Goal: Task Accomplishment & Management: Use online tool/utility

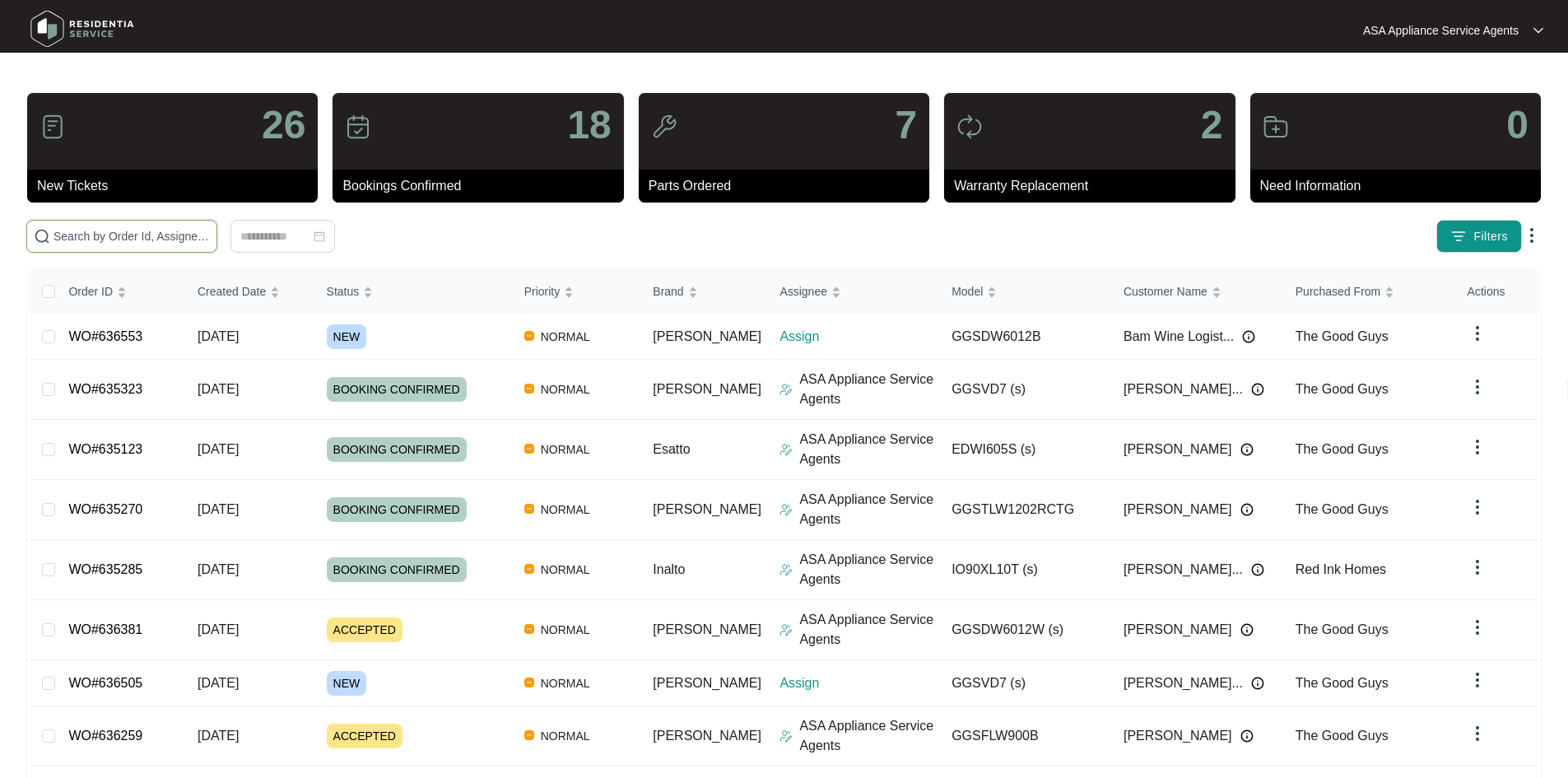
click at [156, 231] on input "text" at bounding box center [131, 236] width 156 height 18
paste input "636505"
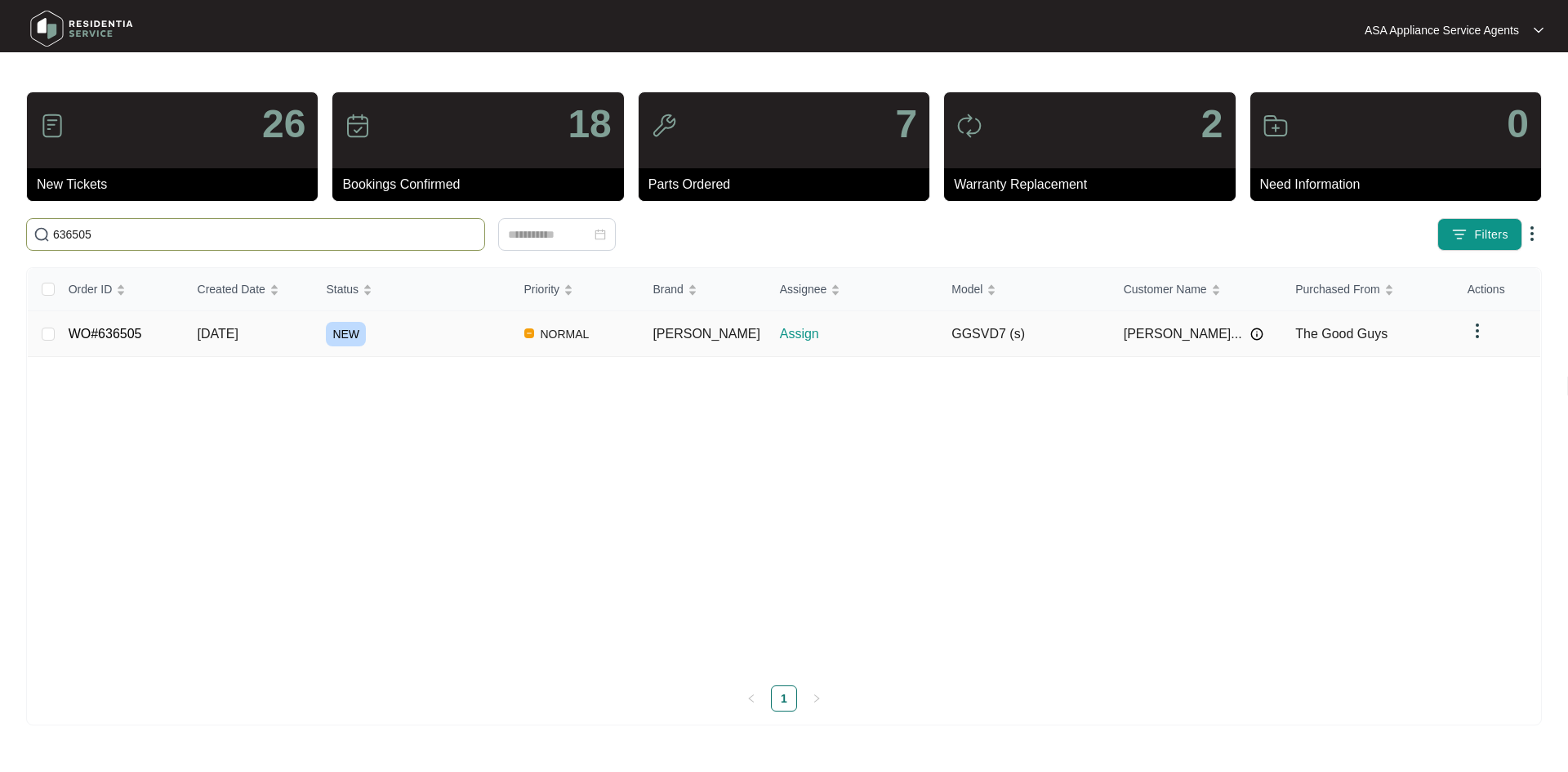
type input "636505"
click at [271, 339] on td "[DATE]" at bounding box center [249, 334] width 129 height 46
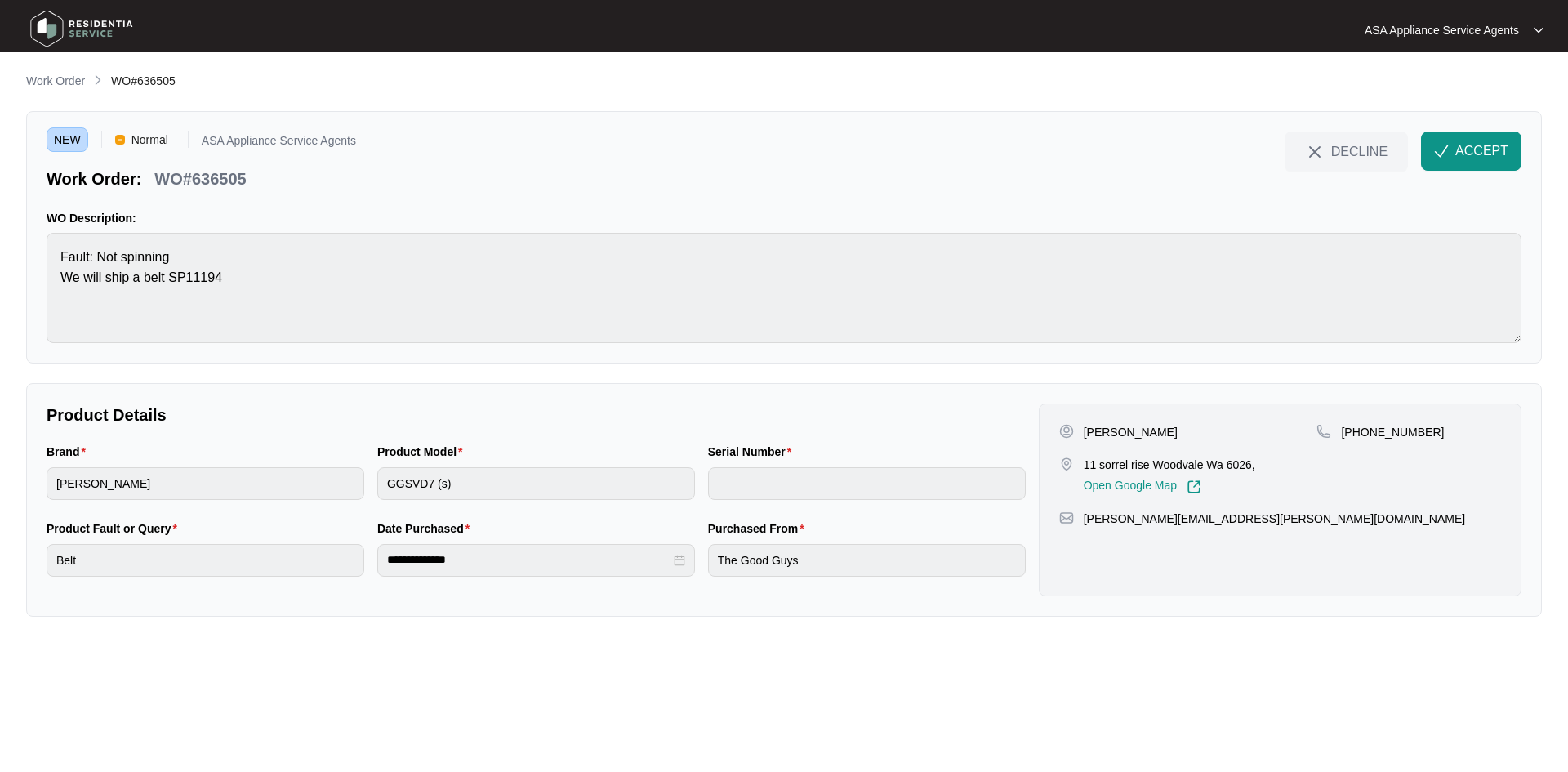
click at [1161, 427] on p "[PERSON_NAME]" at bounding box center [1130, 432] width 94 height 16
click at [1161, 427] on p "[PERSON_NAME]" at bounding box center [1130, 432] width 94 height 16
copy p "[PERSON_NAME]"
click at [1110, 431] on p "[PERSON_NAME]" at bounding box center [1130, 432] width 94 height 16
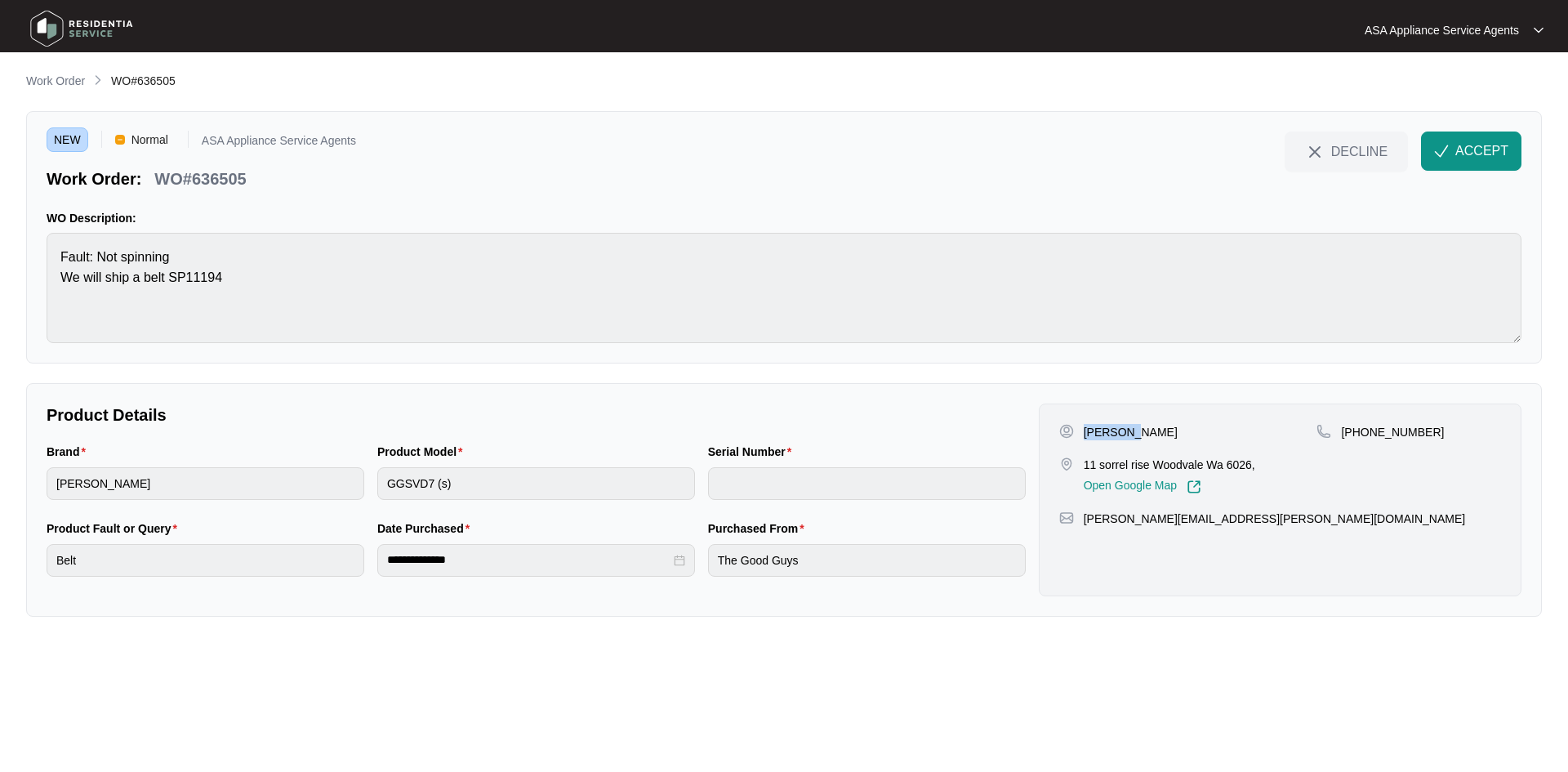
copy p "[PERSON_NAME]"
drag, startPoint x: 1078, startPoint y: 464, endPoint x: 1151, endPoint y: 470, distance: 73.2
click at [1151, 470] on div "11 sorrel rise Woodvale Wa 6026, Open Google Map" at bounding box center [1188, 475] width 258 height 37
copy div "11 sorrel rise"
click at [1184, 467] on p "11 sorrel rise Woodvale Wa 6026," at bounding box center [1170, 465] width 171 height 16
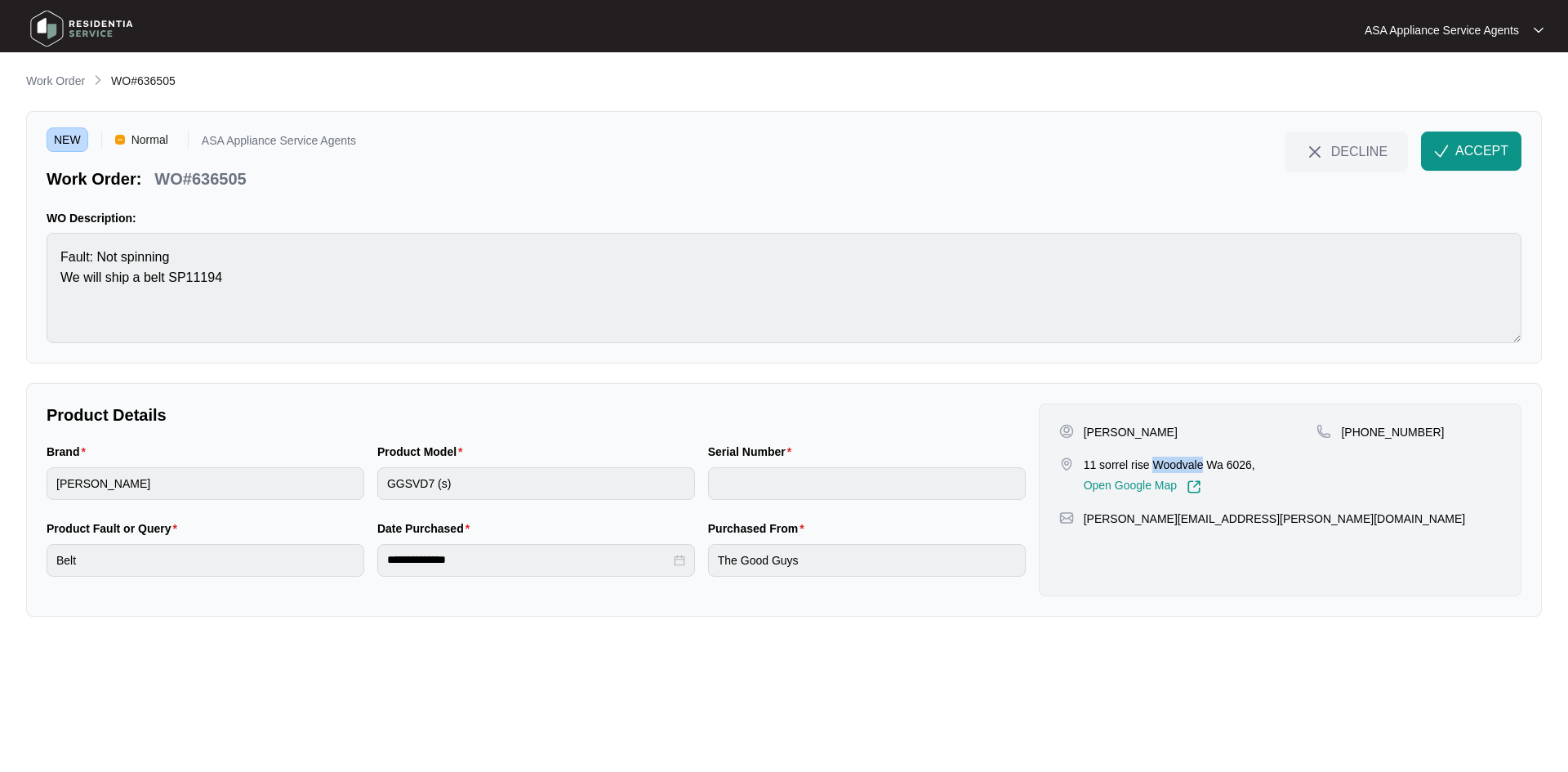
click at [1183, 468] on p "11 sorrel rise Woodvale Wa 6026," at bounding box center [1170, 465] width 171 height 16
copy p "Woodvale"
drag, startPoint x: 1360, startPoint y: 429, endPoint x: 1468, endPoint y: 430, distance: 108.0
click at [1468, 430] on div "[PHONE_NUMBER]" at bounding box center [1408, 432] width 184 height 16
copy p "893426383"
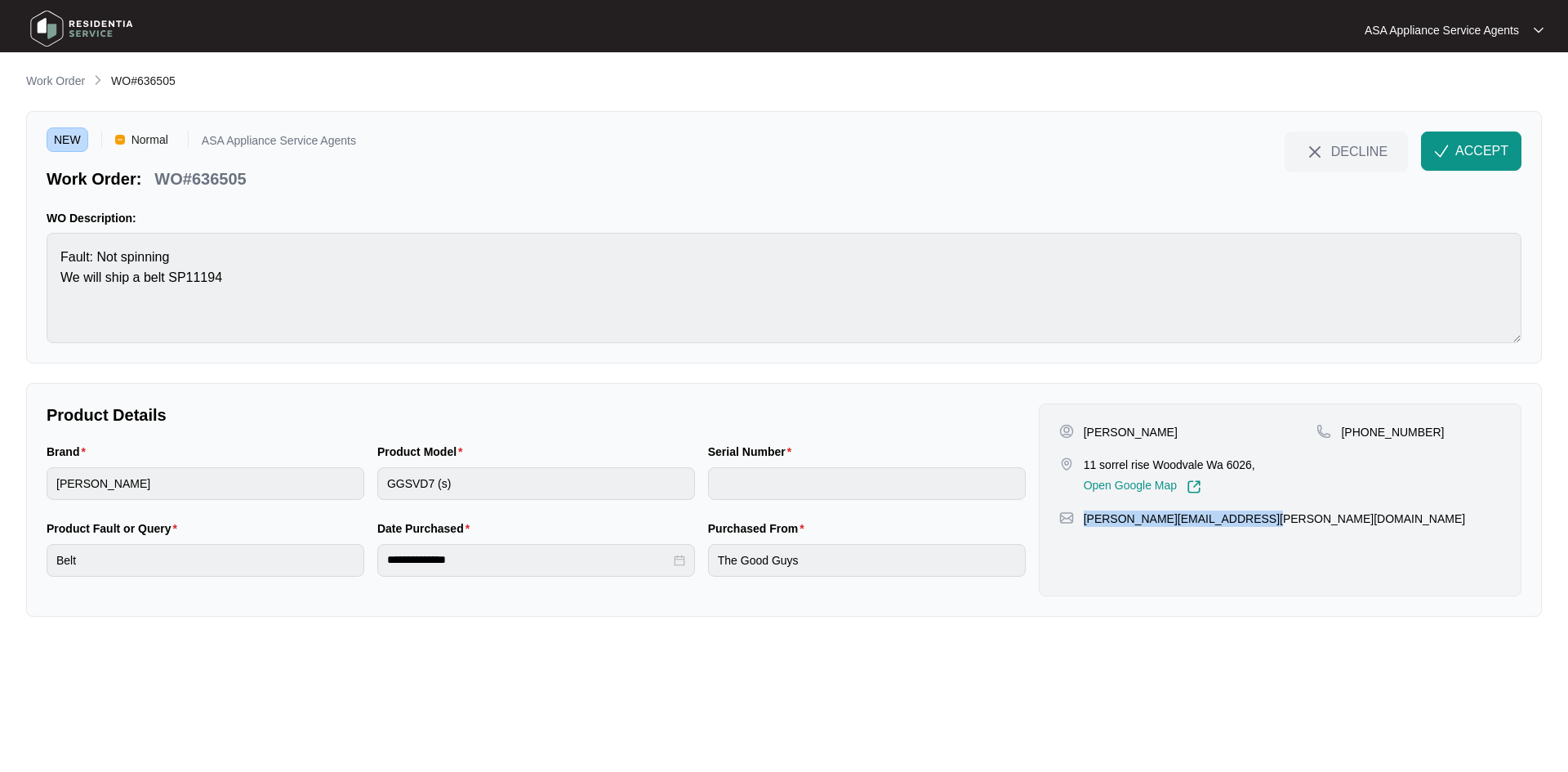
drag, startPoint x: 1269, startPoint y: 522, endPoint x: 1088, endPoint y: 524, distance: 181.0
click at [1088, 524] on div "[PERSON_NAME][EMAIL_ADDRESS][PERSON_NAME][DOMAIN_NAME]" at bounding box center [1280, 519] width 442 height 16
copy p "[PERSON_NAME][EMAIL_ADDRESS][PERSON_NAME][DOMAIN_NAME]"
click at [0, 244] on html "**********" at bounding box center [784, 386] width 1568 height 772
drag, startPoint x: 252, startPoint y: 180, endPoint x: 161, endPoint y: 181, distance: 91.0
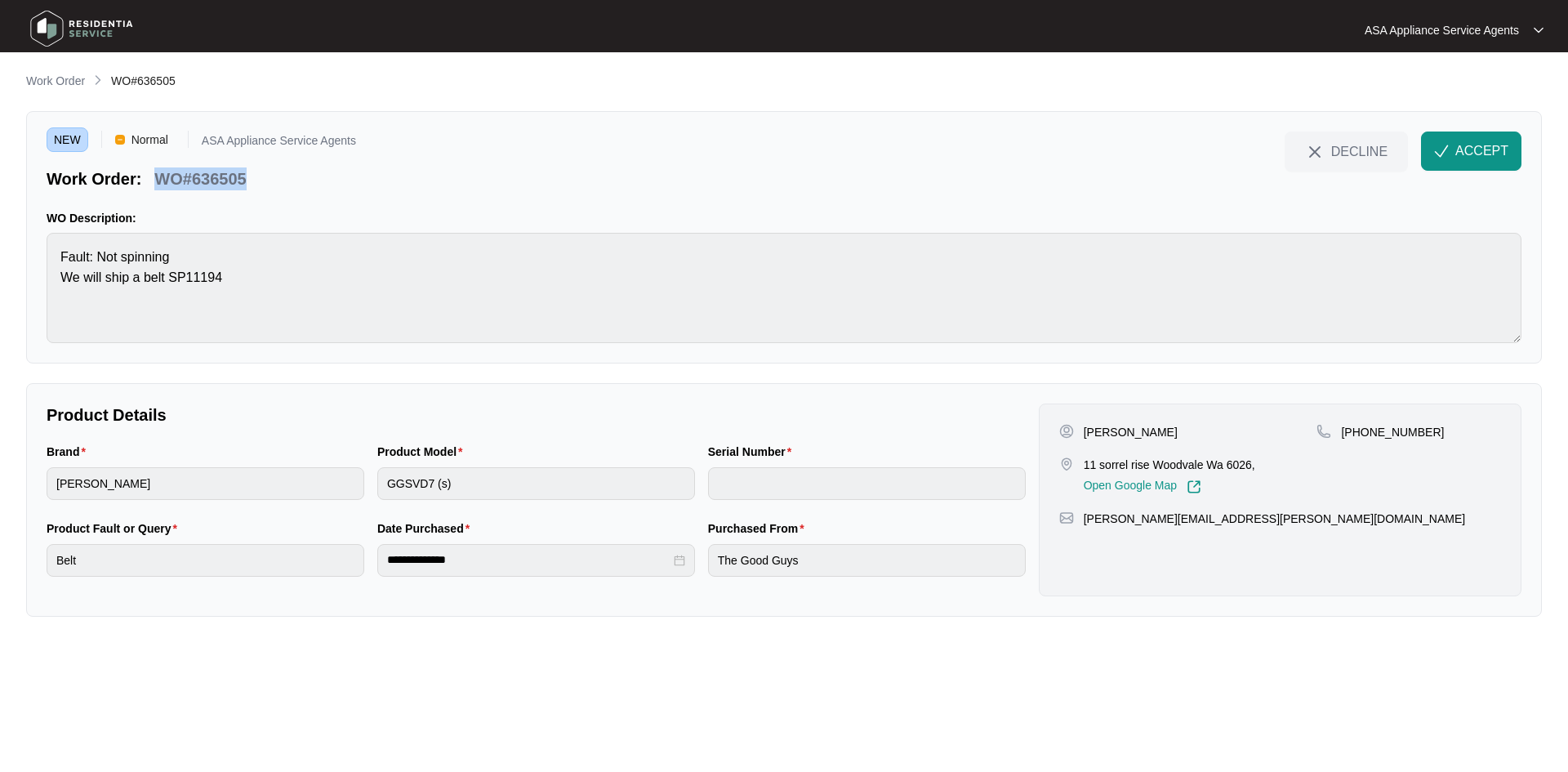
click at [161, 181] on div "WO#636505" at bounding box center [200, 175] width 105 height 28
copy p "WO#636505"
click at [369, 489] on div "Brand [PERSON_NAME] Product Model GGSVD7 (s) Serial Number" at bounding box center [536, 481] width 993 height 77
click at [373, 490] on div "Product Model GGSVD7 (s)" at bounding box center [536, 481] width 331 height 77
click at [1490, 150] on span "ACCEPT" at bounding box center [1482, 151] width 53 height 20
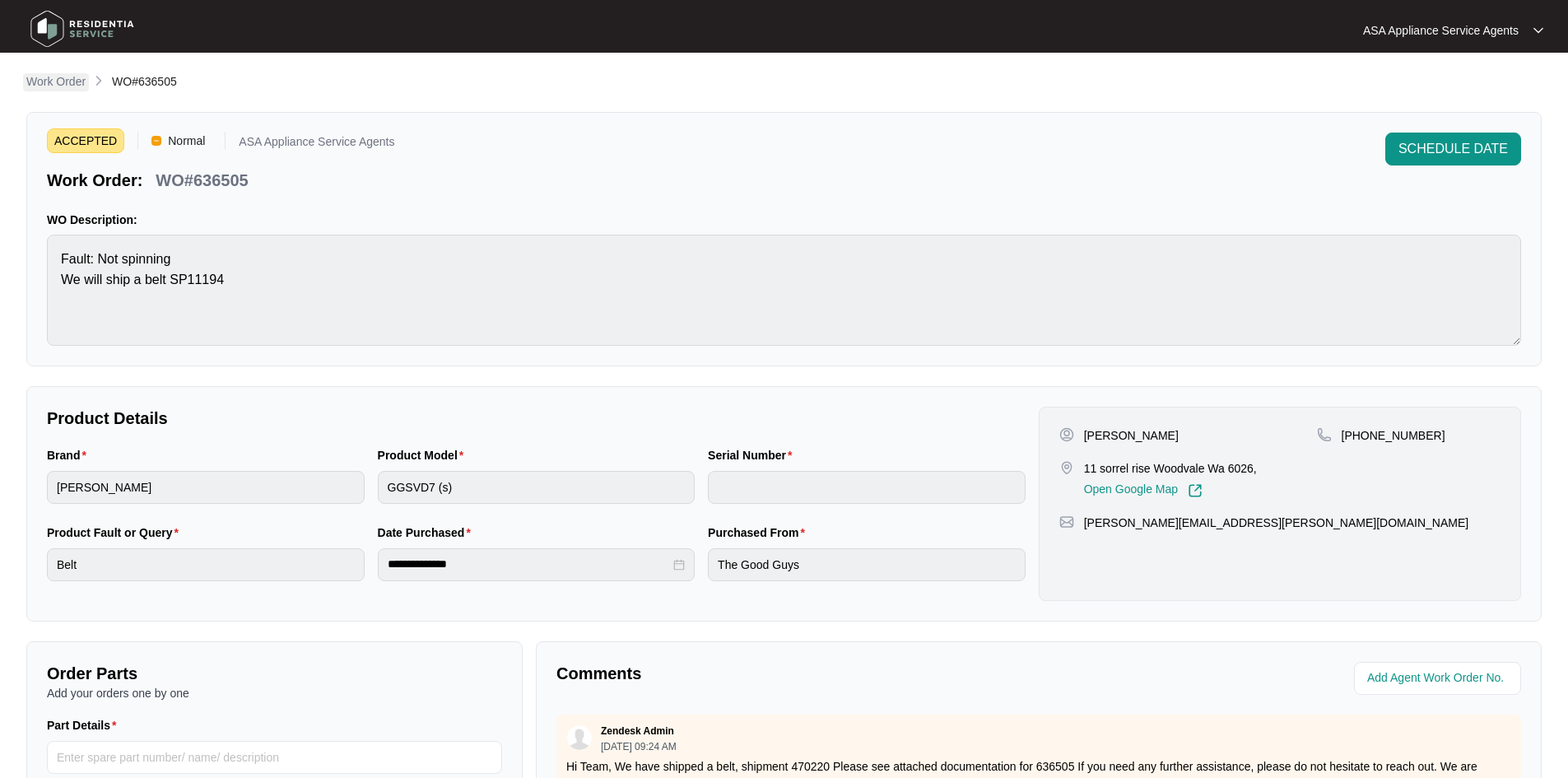
click at [72, 84] on p "Work Order" at bounding box center [56, 82] width 60 height 17
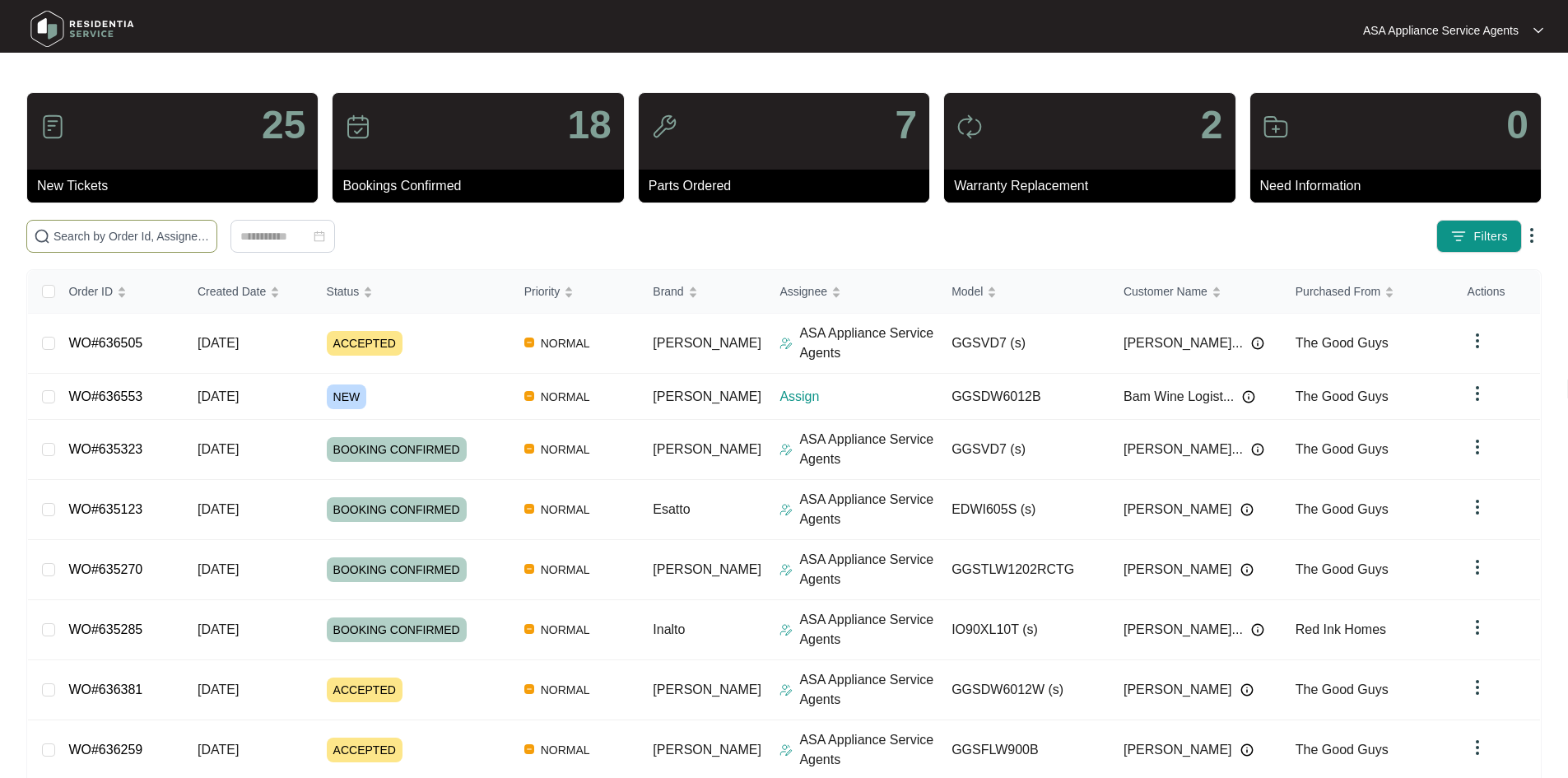
click at [175, 232] on input "text" at bounding box center [131, 236] width 156 height 18
paste input "636553"
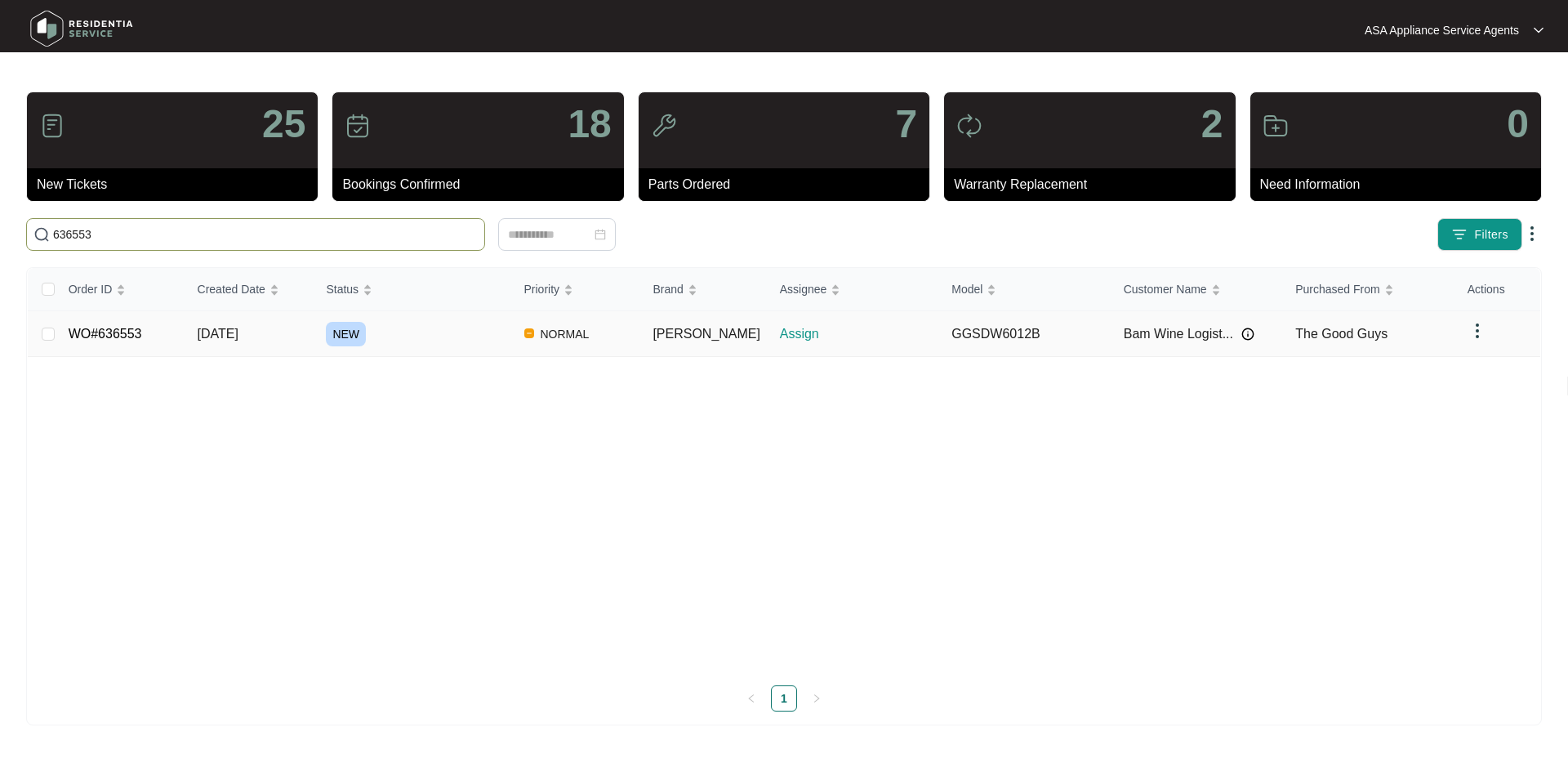
type input "636553"
click at [297, 327] on td "[DATE]" at bounding box center [249, 334] width 129 height 46
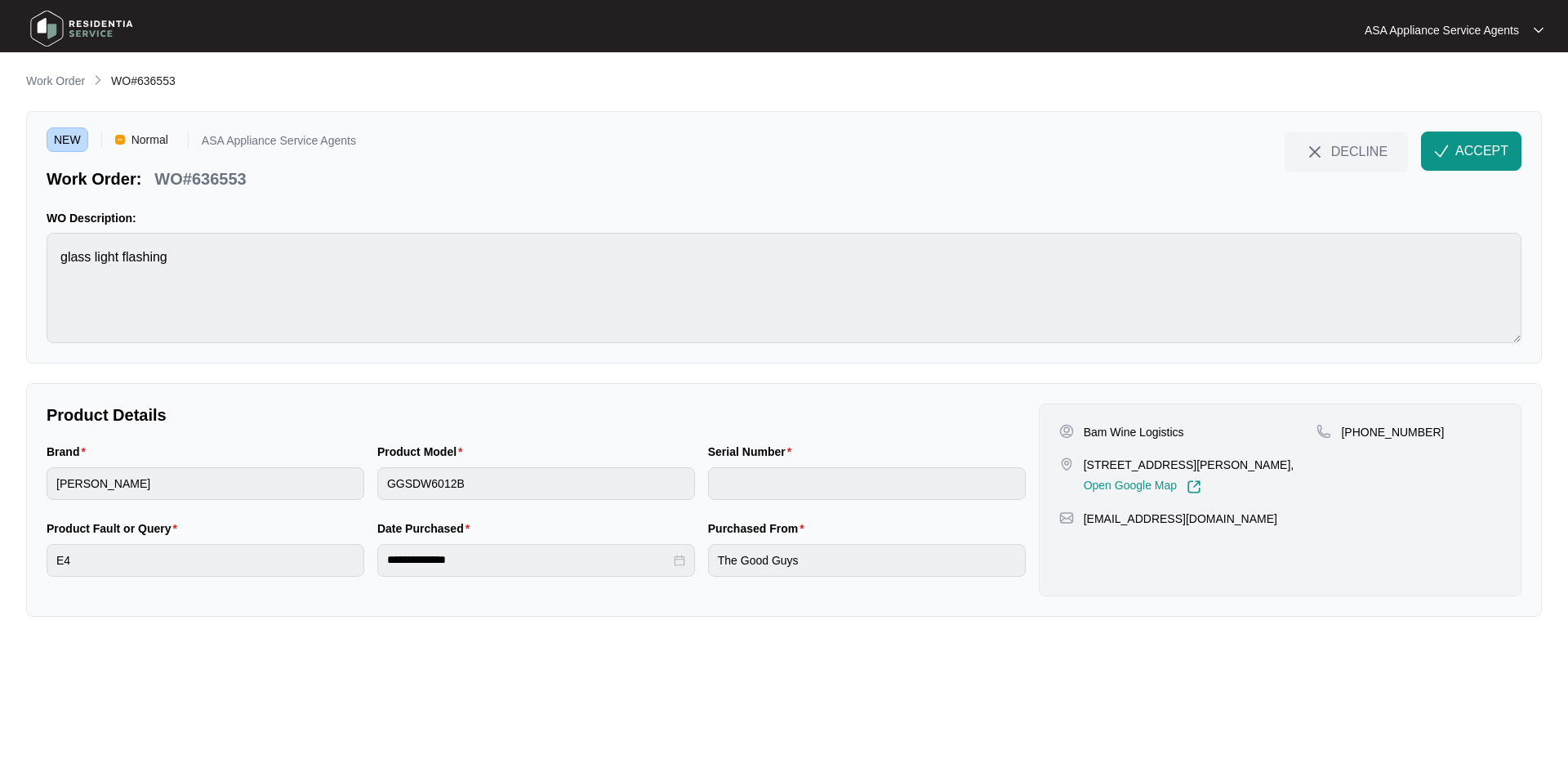
click at [1165, 433] on p "Bam Wine Logistics" at bounding box center [1134, 432] width 100 height 16
copy p "Logistics"
click at [1190, 430] on div "Bam Wine Logistics" at bounding box center [1188, 432] width 258 height 16
drag, startPoint x: 1190, startPoint y: 430, endPoint x: 1090, endPoint y: 436, distance: 100.2
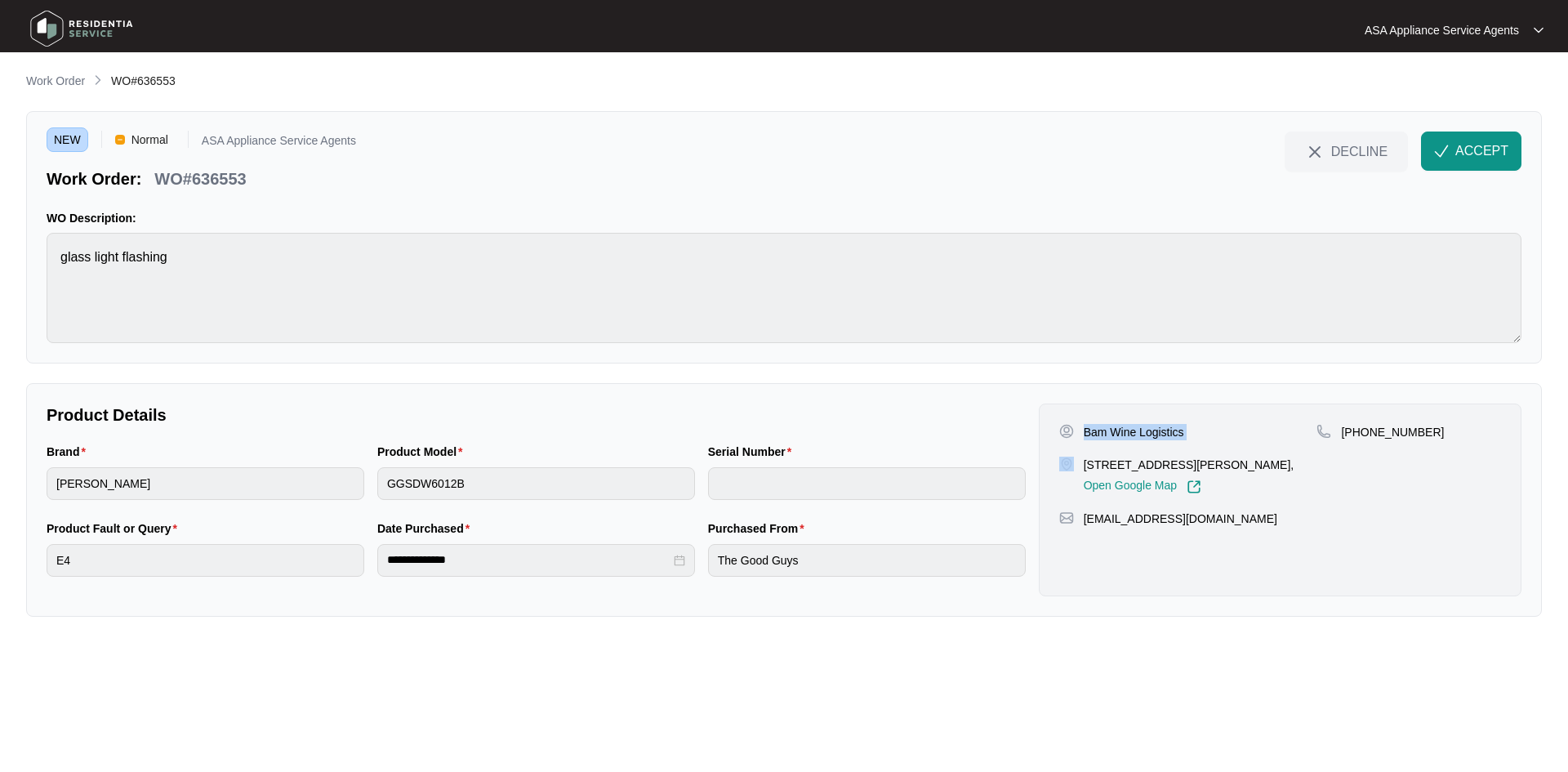
click at [1090, 436] on div "Bam Wine Logistics" at bounding box center [1188, 432] width 258 height 16
drag, startPoint x: 1163, startPoint y: 460, endPoint x: 1081, endPoint y: 465, distance: 82.2
click at [1081, 465] on div "[STREET_ADDRESS][PERSON_NAME], Open Google Map" at bounding box center [1188, 475] width 258 height 37
click at [1178, 467] on p "[STREET_ADDRESS][PERSON_NAME]," at bounding box center [1189, 465] width 211 height 16
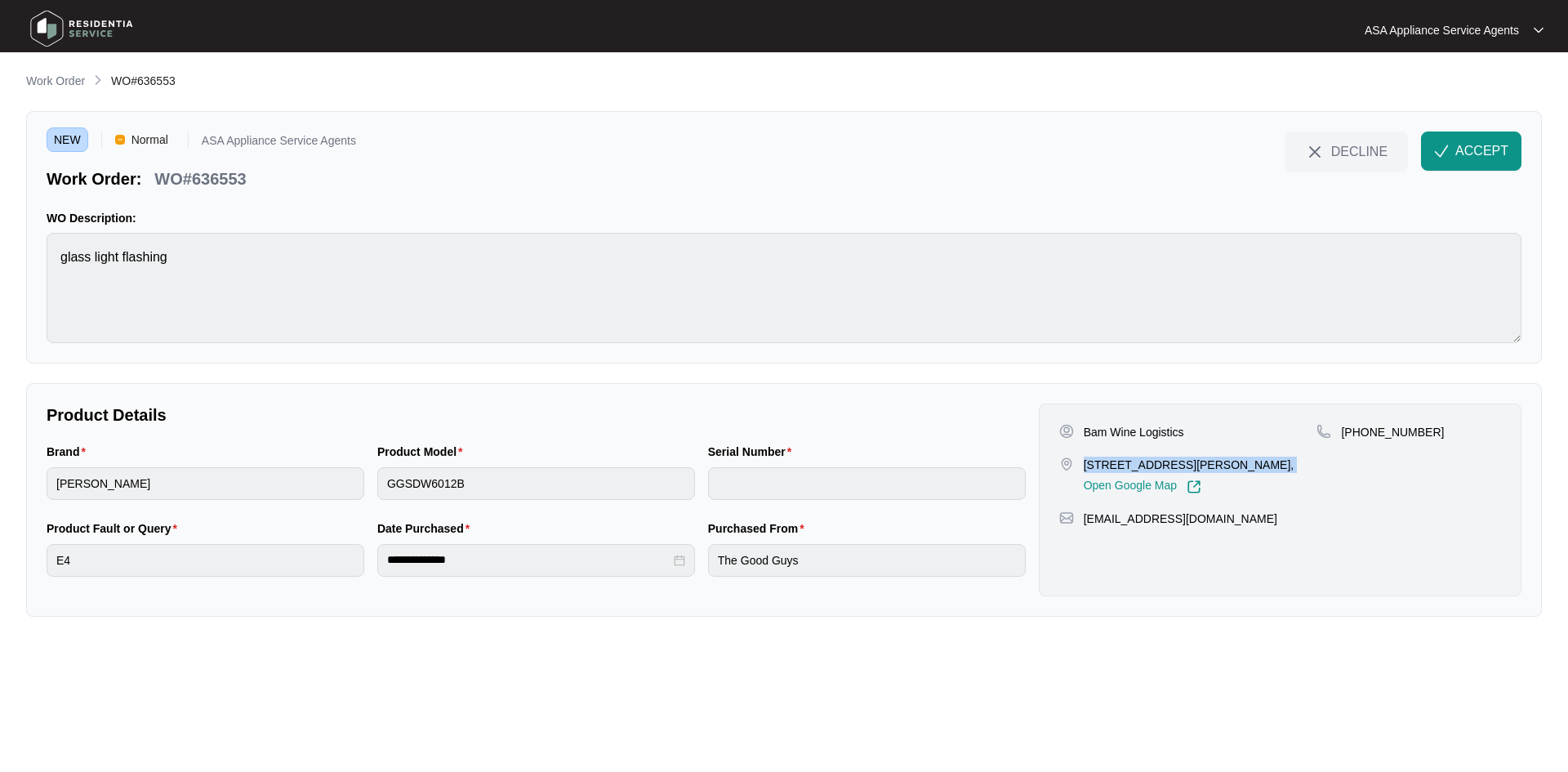
click at [1178, 467] on p "[STREET_ADDRESS][PERSON_NAME]," at bounding box center [1189, 465] width 211 height 16
copy p "[STREET_ADDRESS][PERSON_NAME],"
click at [1190, 453] on div "Bam Wine Logistics [STREET_ADDRESS][PERSON_NAME], Open Google Map" at bounding box center [1188, 458] width 258 height 70
click at [1191, 468] on p "[STREET_ADDRESS][PERSON_NAME]," at bounding box center [1189, 465] width 211 height 16
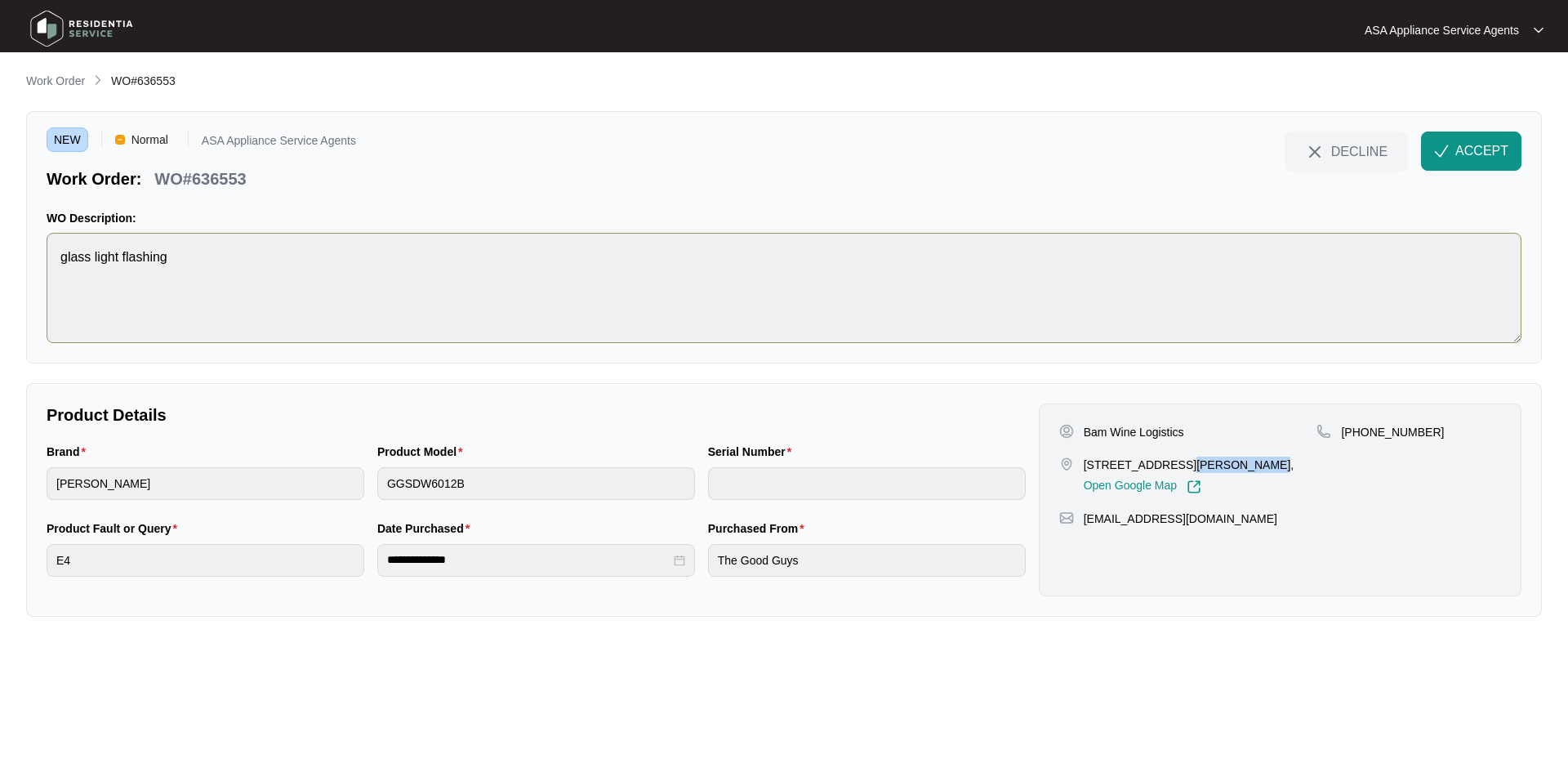
copy p "Forrestfield"
drag, startPoint x: 1360, startPoint y: 432, endPoint x: 1449, endPoint y: 432, distance: 89.0
click at [1449, 432] on div "[PHONE_NUMBER]" at bounding box center [1408, 432] width 184 height 16
drag, startPoint x: 1229, startPoint y: 520, endPoint x: 1081, endPoint y: 526, distance: 148.1
click at [1081, 526] on div "[EMAIL_ADDRESS][DOMAIN_NAME]" at bounding box center [1280, 519] width 442 height 16
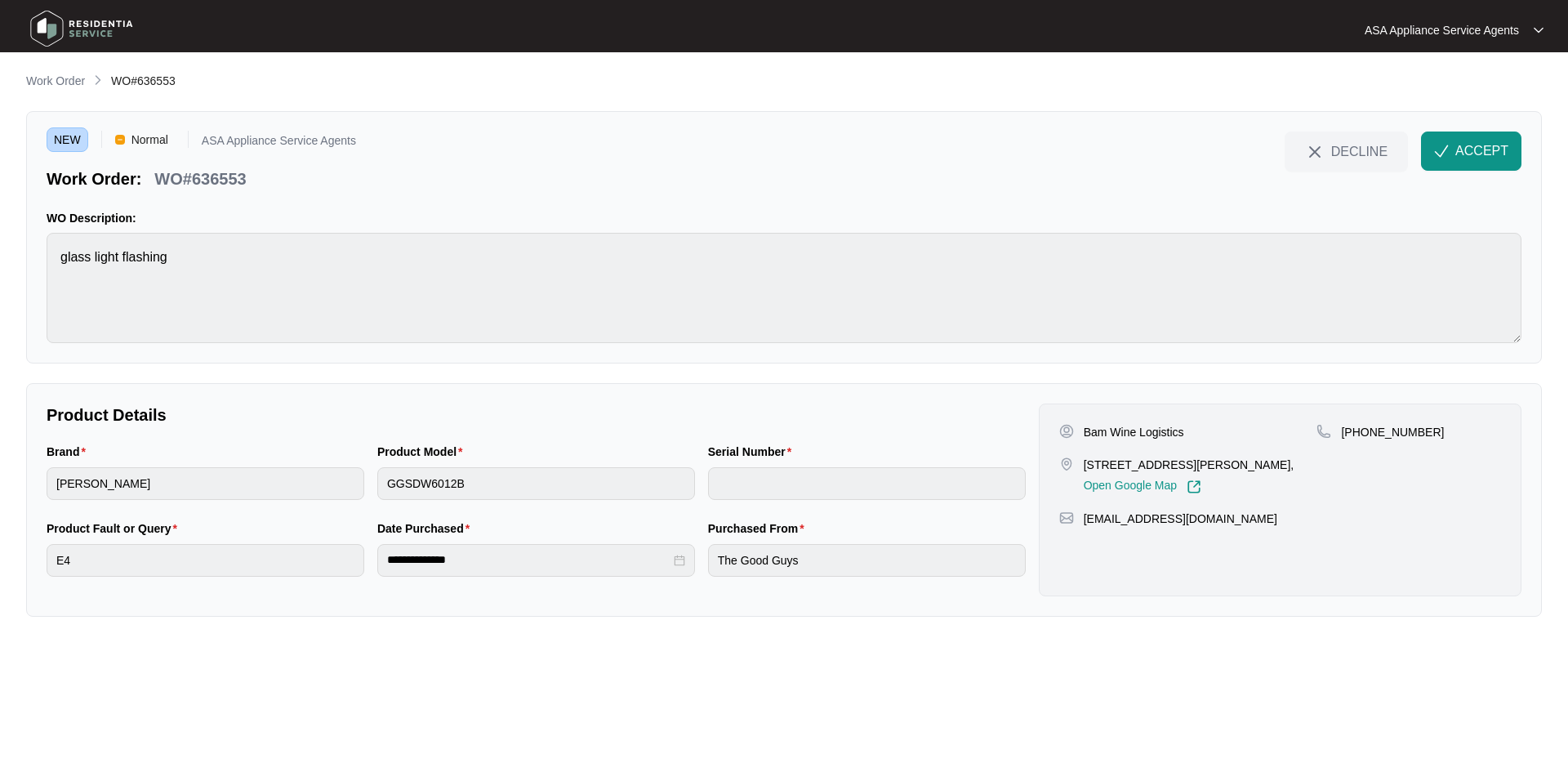
click at [5, 263] on main "**********" at bounding box center [784, 386] width 1568 height 772
click at [351, 489] on div "Brand [PERSON_NAME] Product Model GGSDW6012B Serial Number" at bounding box center [536, 481] width 993 height 77
click at [0, 567] on html "**********" at bounding box center [784, 386] width 1568 height 772
drag, startPoint x: 159, startPoint y: 178, endPoint x: 249, endPoint y: 177, distance: 90.0
click at [249, 177] on div "WO#636553" at bounding box center [200, 175] width 105 height 28
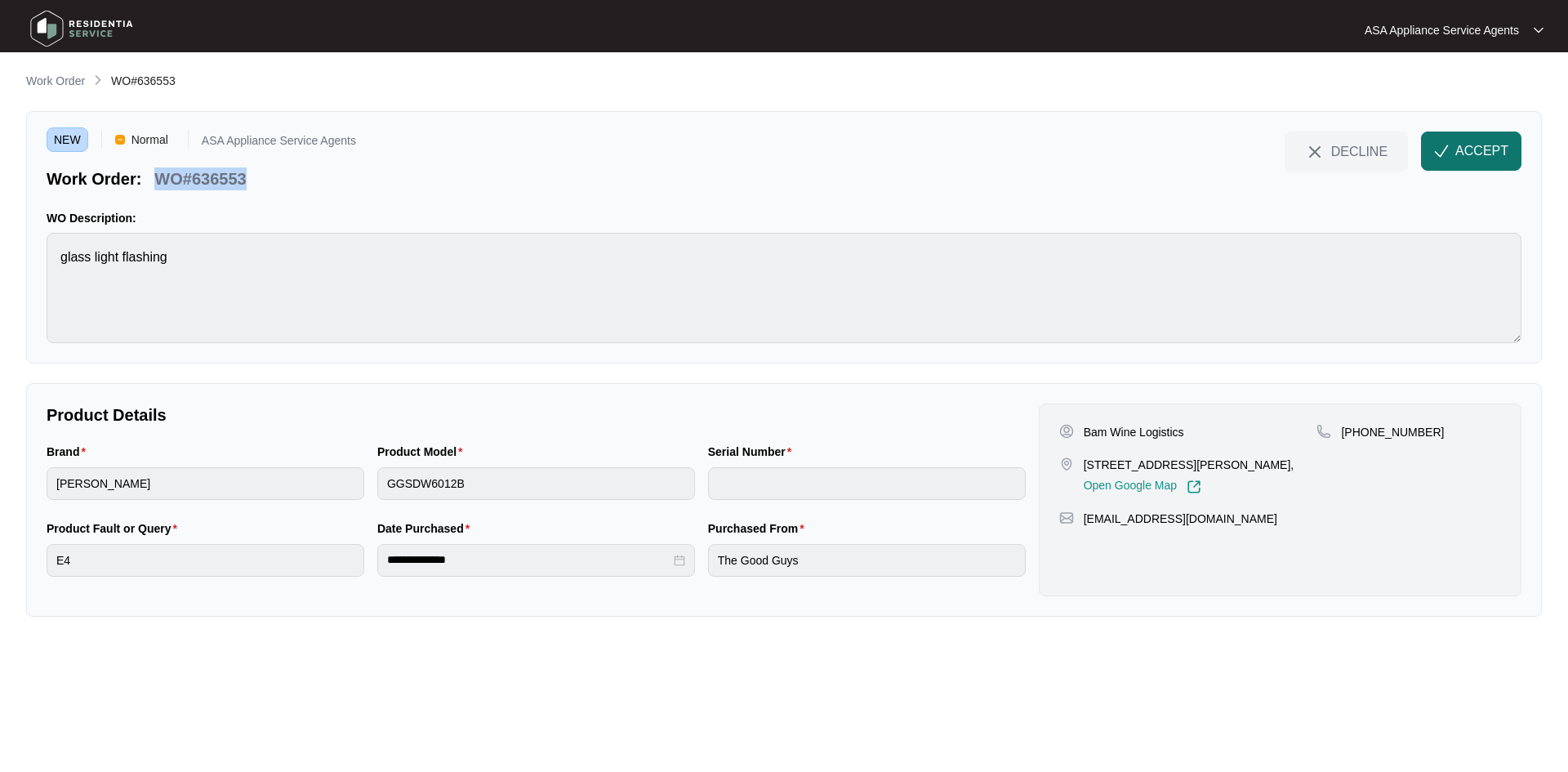
click at [1444, 148] on img "button" at bounding box center [1441, 151] width 15 height 15
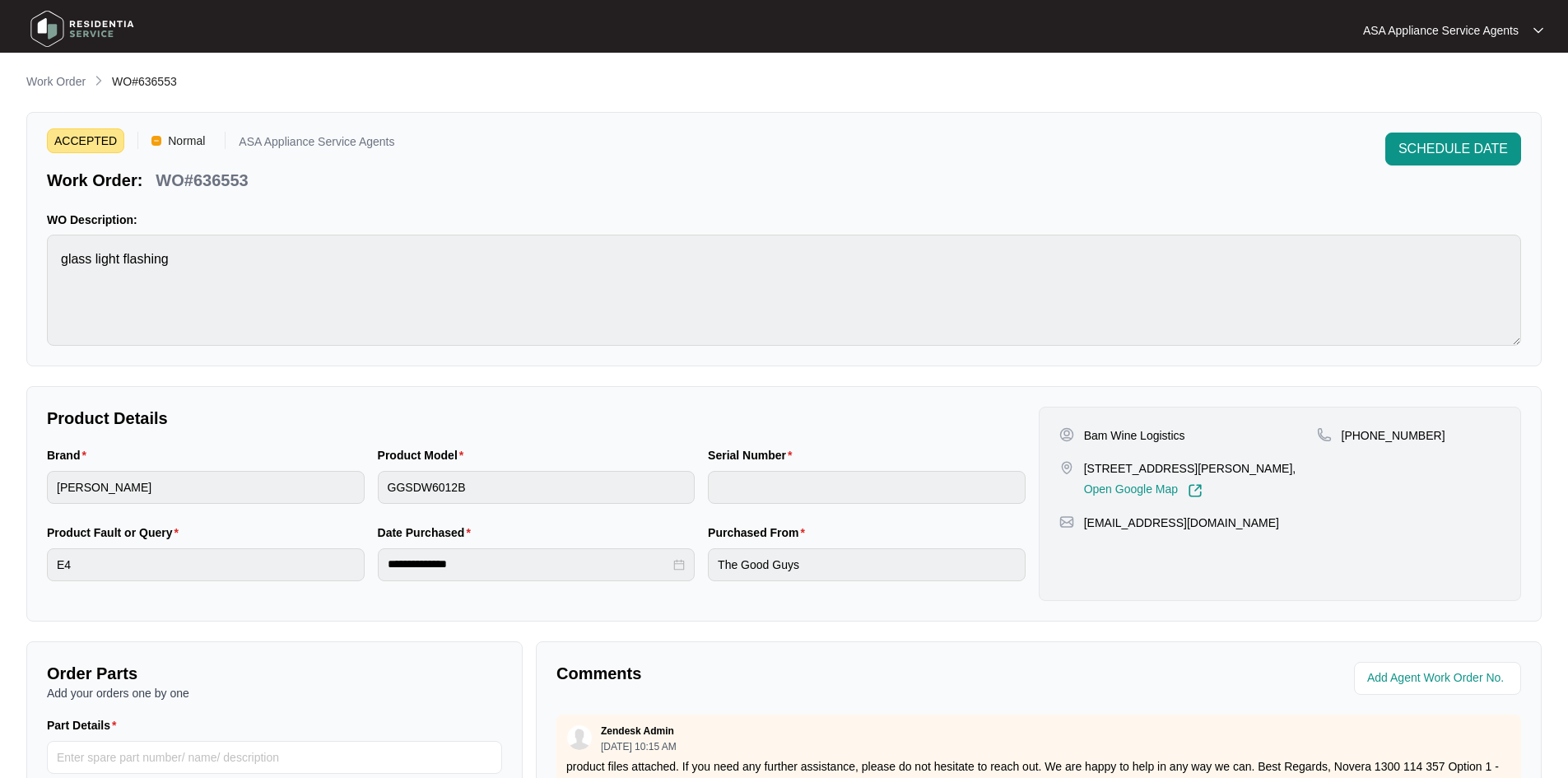
click at [191, 231] on div "WO Description: glass light flashing" at bounding box center [784, 278] width 1474 height 134
